Goal: Task Accomplishment & Management: Complete application form

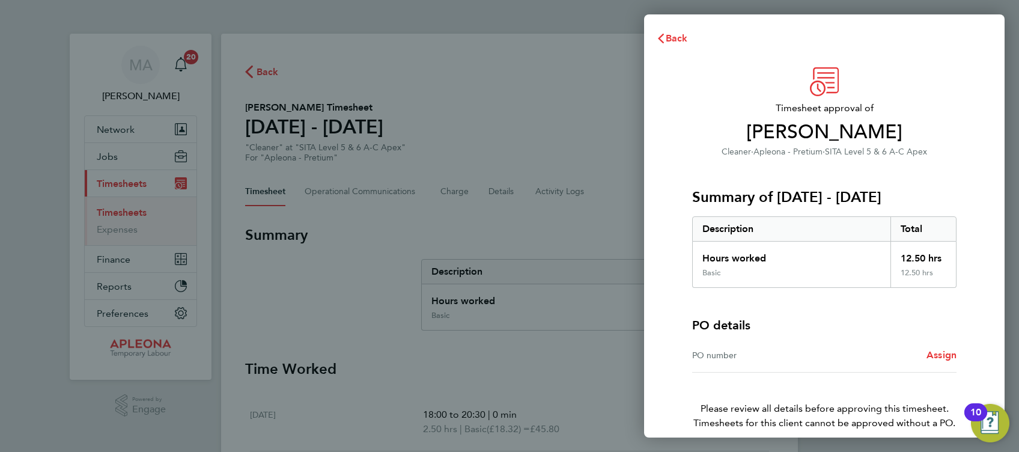
click at [755, 356] on div "PO number" at bounding box center [758, 355] width 132 height 14
click at [719, 356] on div "PO number" at bounding box center [758, 355] width 132 height 14
click at [941, 356] on span "Assign" at bounding box center [942, 354] width 30 height 11
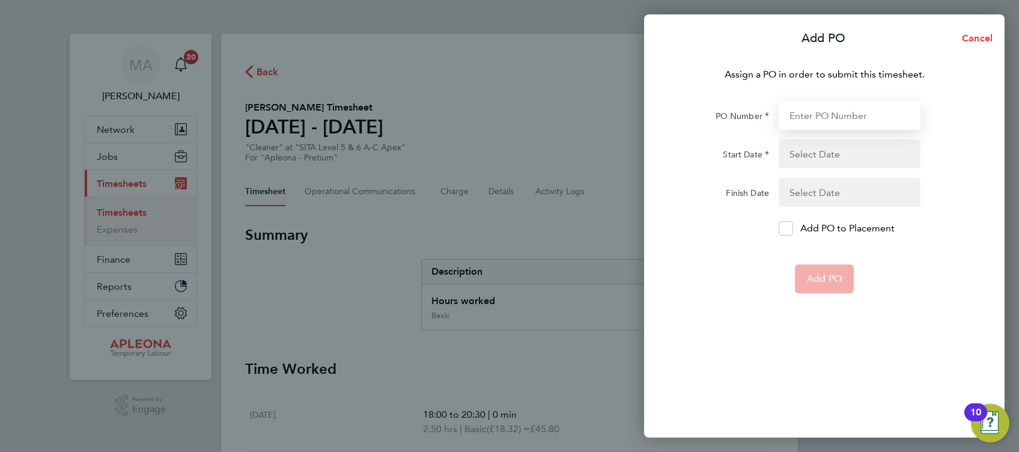
click at [835, 118] on input "PO Number" at bounding box center [850, 115] width 142 height 29
paste input "PO2526405"
type input "PO2526405"
click at [843, 155] on button "button" at bounding box center [850, 153] width 142 height 29
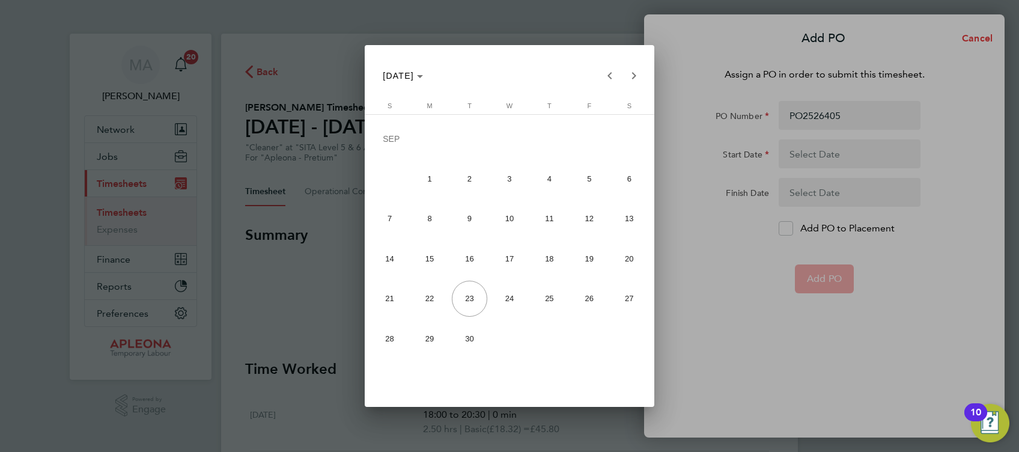
click at [435, 263] on span "15" at bounding box center [430, 258] width 36 height 36
type input "[DATE]"
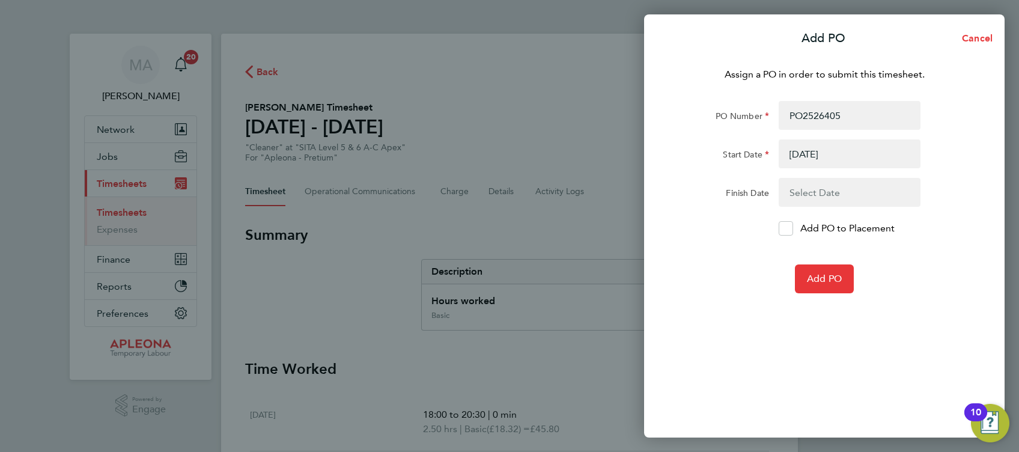
click at [823, 196] on button "button" at bounding box center [850, 192] width 142 height 29
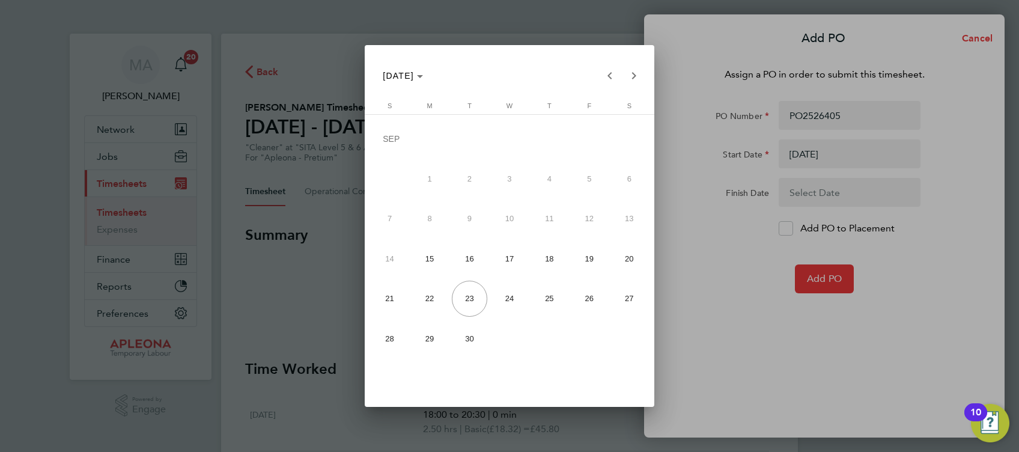
click at [588, 260] on span "19" at bounding box center [590, 258] width 36 height 36
type input "[DATE]"
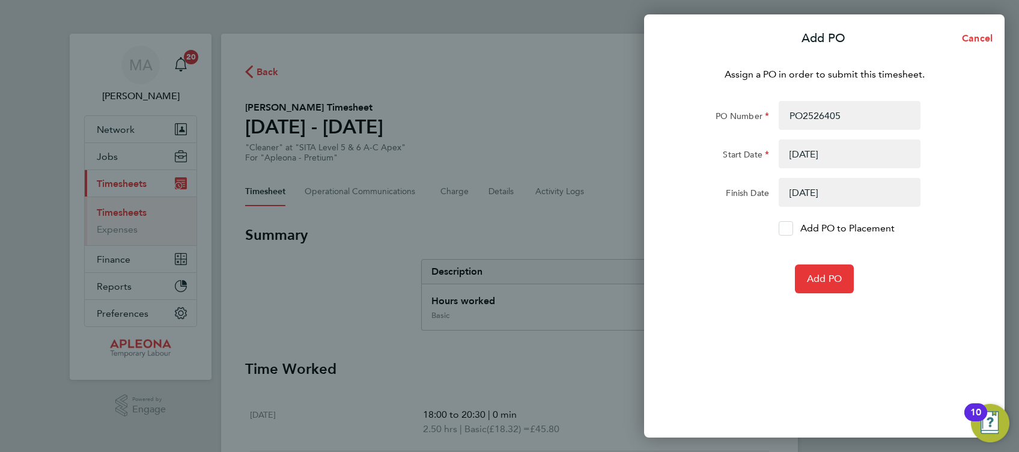
click at [790, 226] on div at bounding box center [786, 228] width 14 height 14
click at [790, 228] on input "Add PO to Placement" at bounding box center [790, 228] width 0 height 0
click at [835, 282] on span "Add PO" at bounding box center [824, 279] width 35 height 12
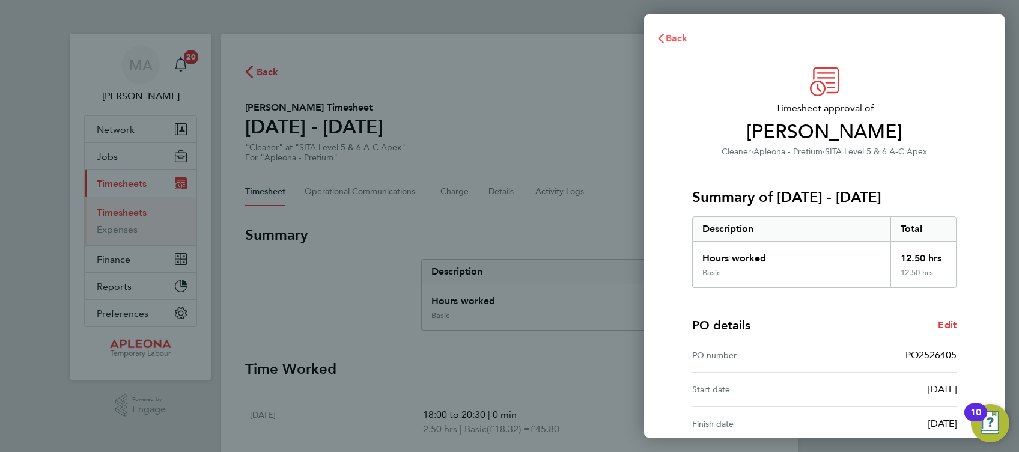
click at [667, 38] on span "Back" at bounding box center [677, 37] width 22 height 11
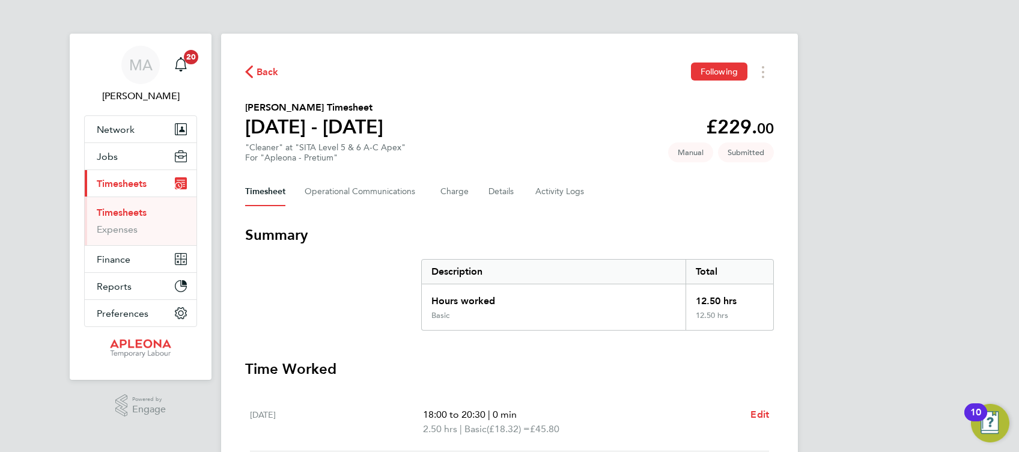
click at [269, 71] on span "Back" at bounding box center [268, 72] width 22 height 14
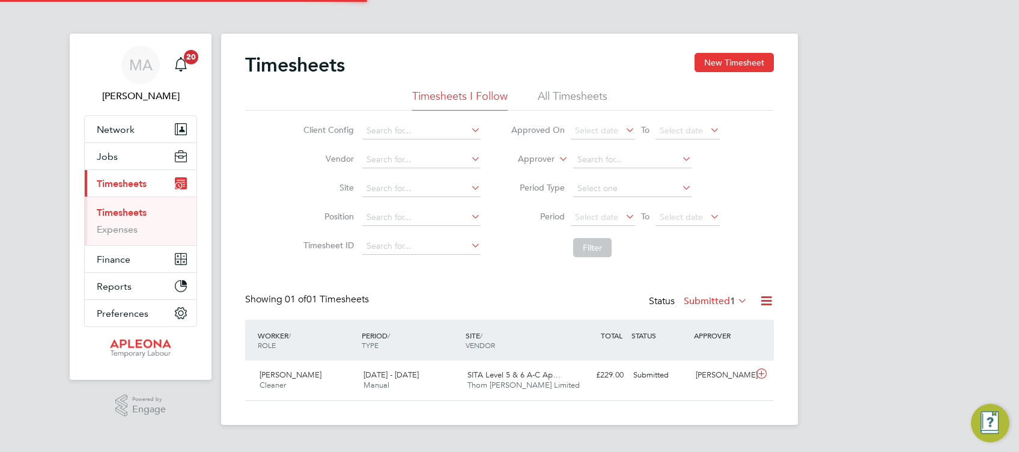
scroll to position [30, 104]
